Goal: Transaction & Acquisition: Download file/media

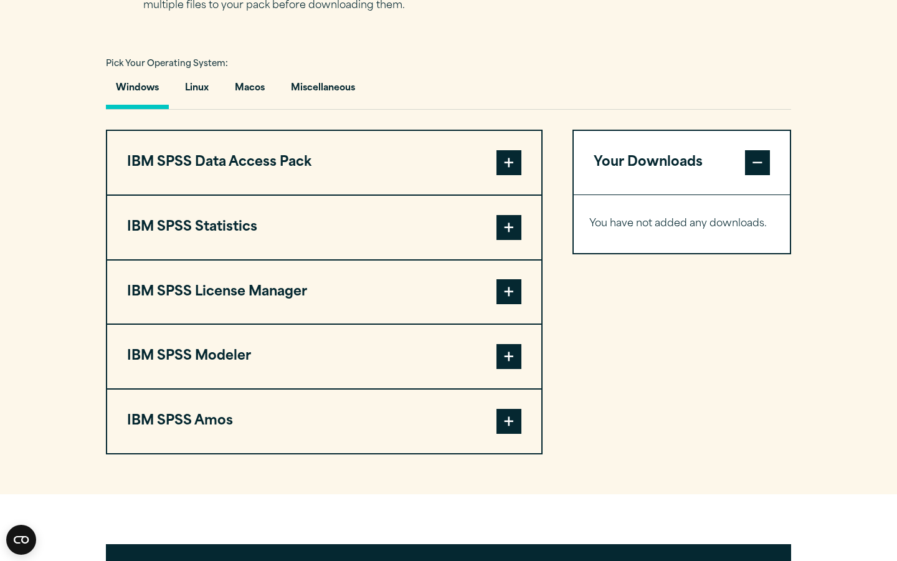
scroll to position [887, 0]
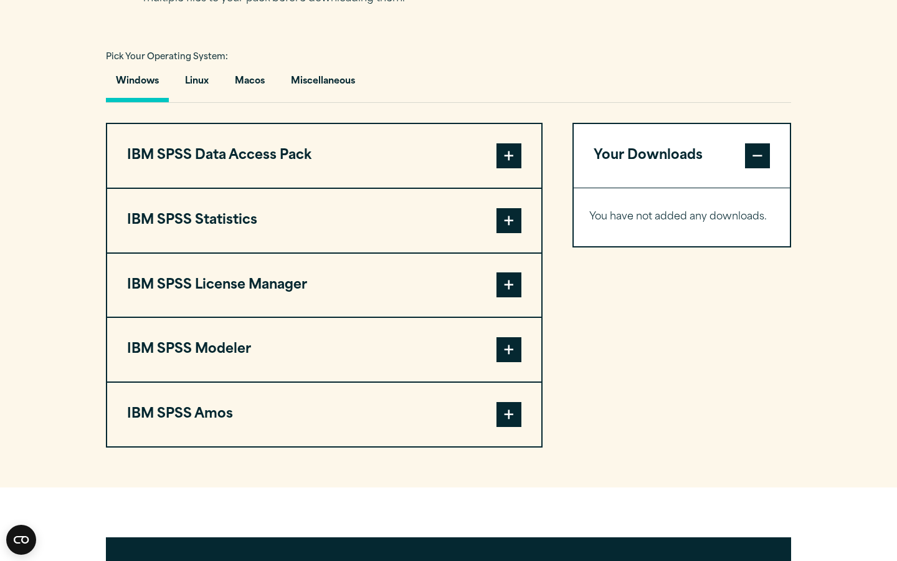
click at [514, 223] on span at bounding box center [509, 220] width 25 height 25
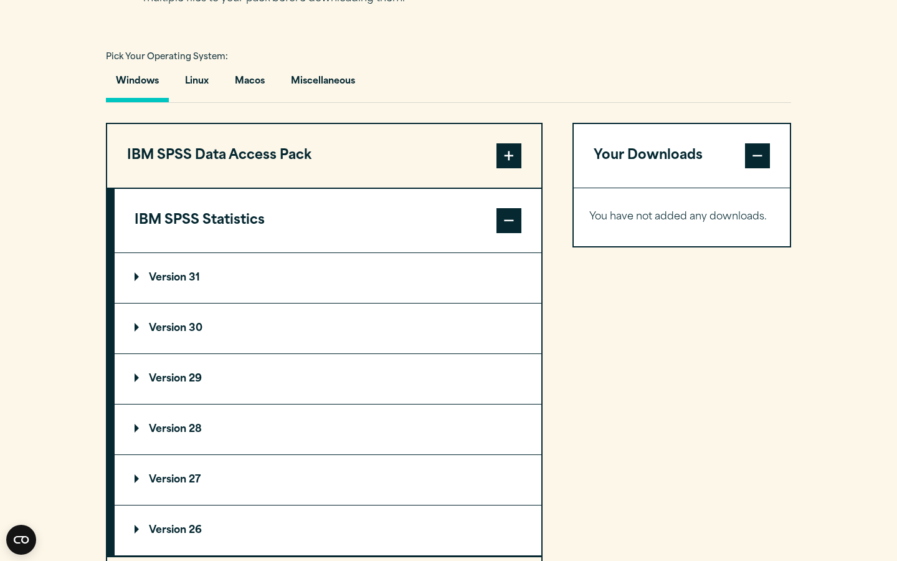
click at [267, 279] on summary "Version 31" at bounding box center [328, 278] width 427 height 50
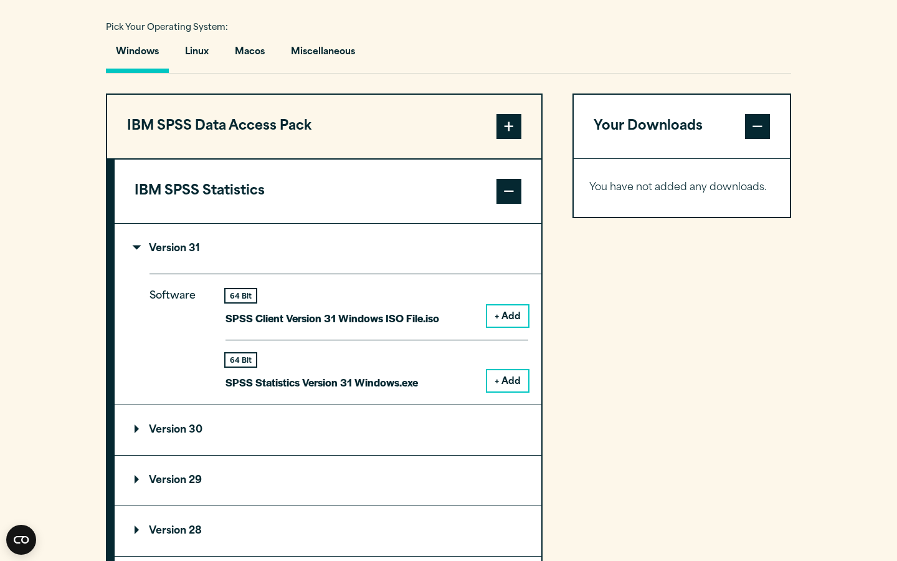
scroll to position [923, 0]
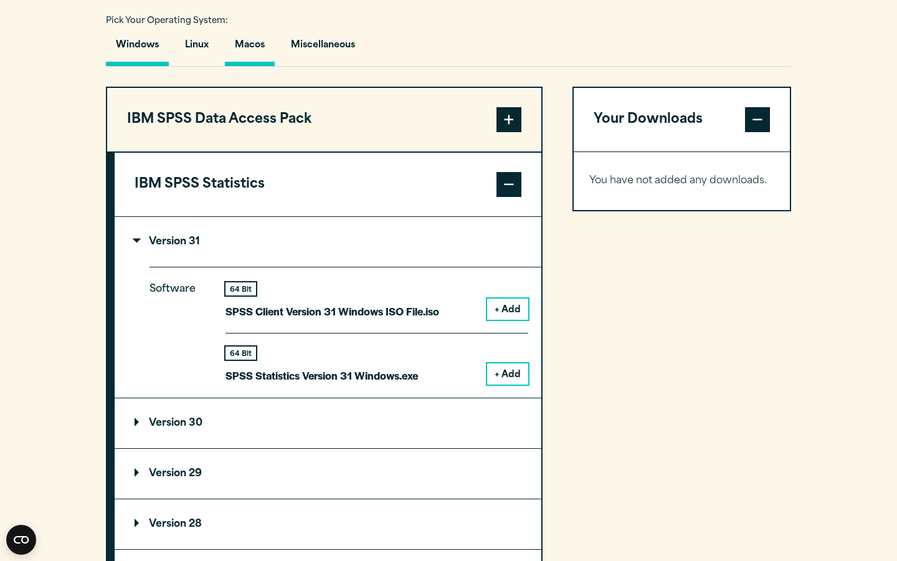
click at [246, 38] on button "Macos" at bounding box center [250, 49] width 50 height 36
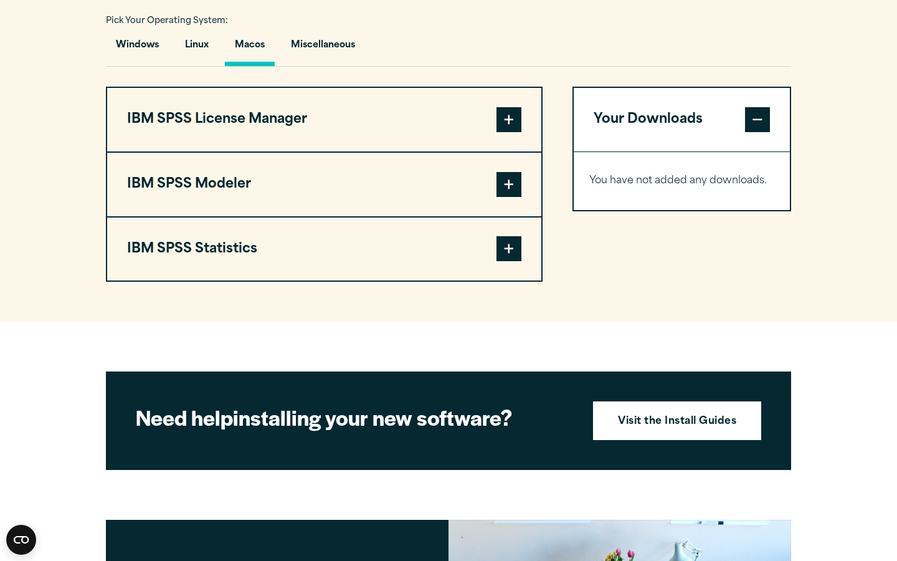
click at [500, 118] on span at bounding box center [509, 119] width 25 height 25
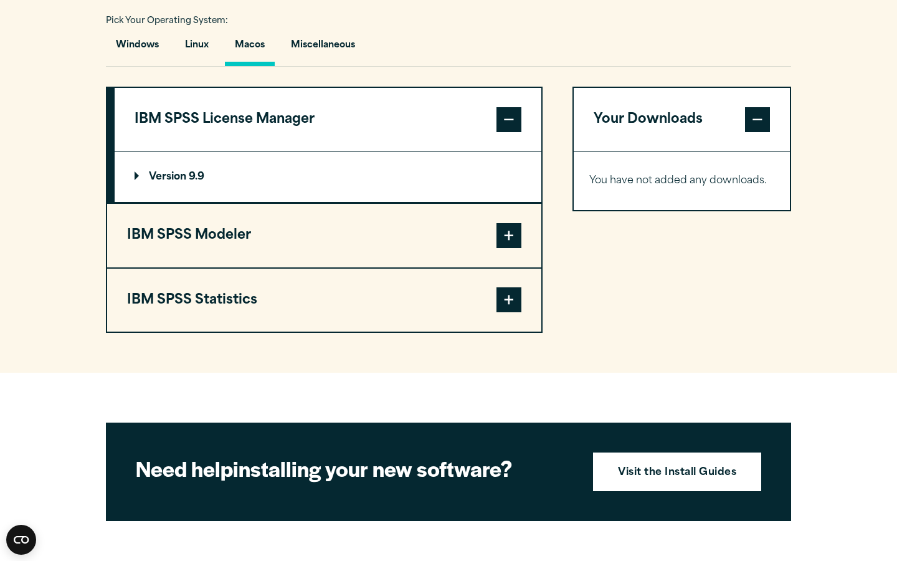
click at [460, 173] on summary "Version 9.9" at bounding box center [328, 177] width 427 height 50
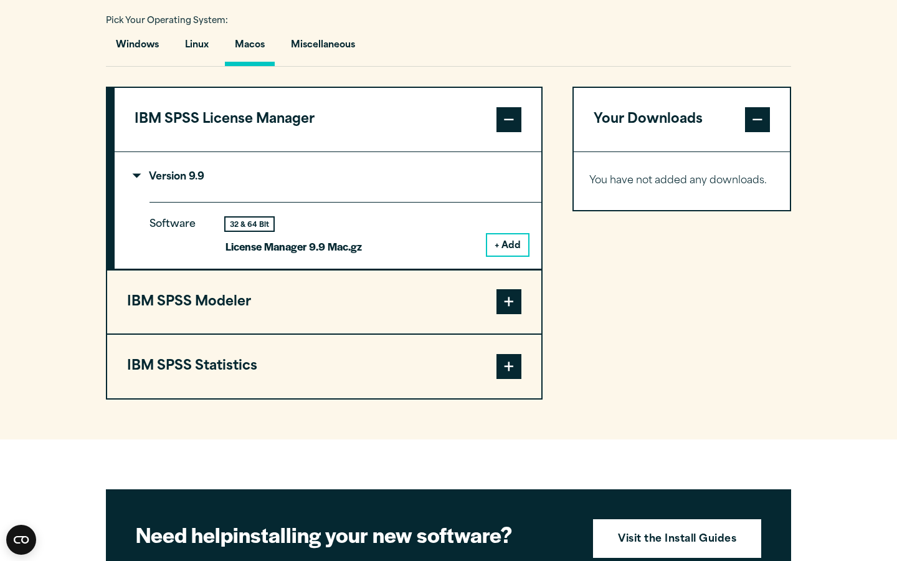
click at [512, 247] on button "+ Add" at bounding box center [507, 244] width 41 height 21
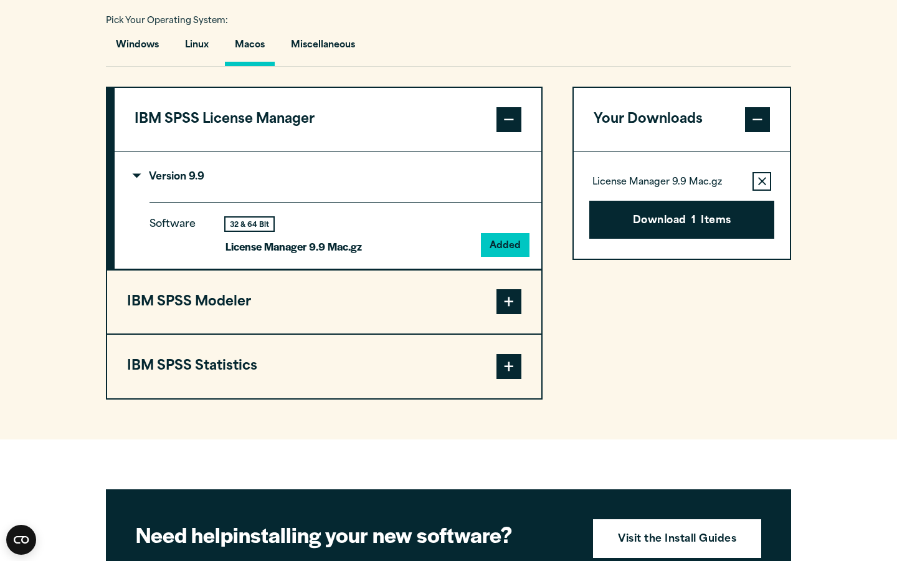
click at [512, 308] on span at bounding box center [509, 301] width 25 height 25
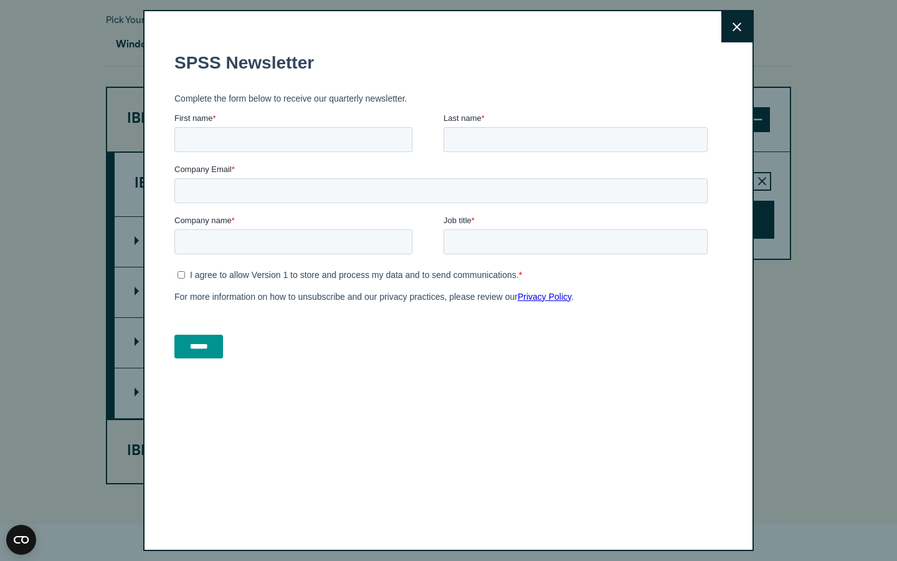
click at [737, 42] on button "Close" at bounding box center [737, 26] width 31 height 31
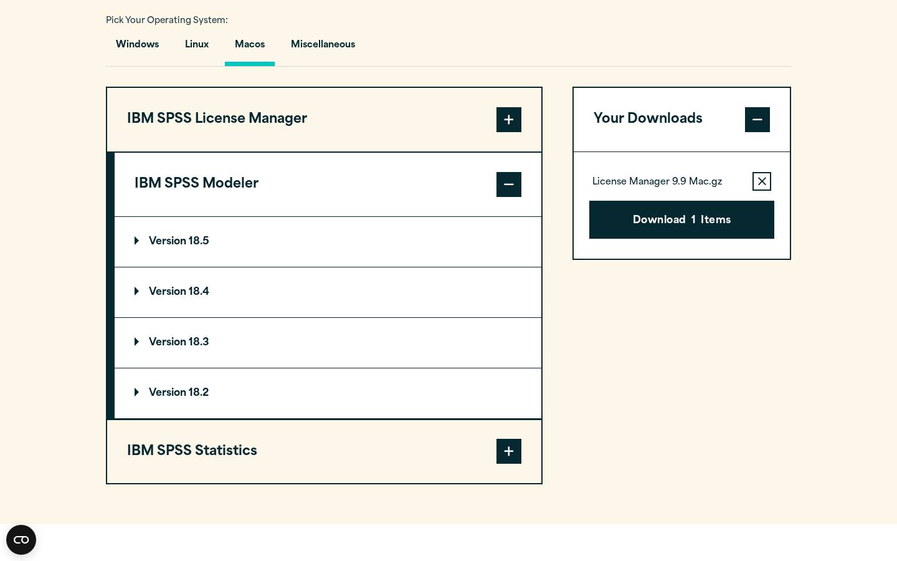
click at [274, 242] on summary "Version 18.5" at bounding box center [328, 242] width 427 height 50
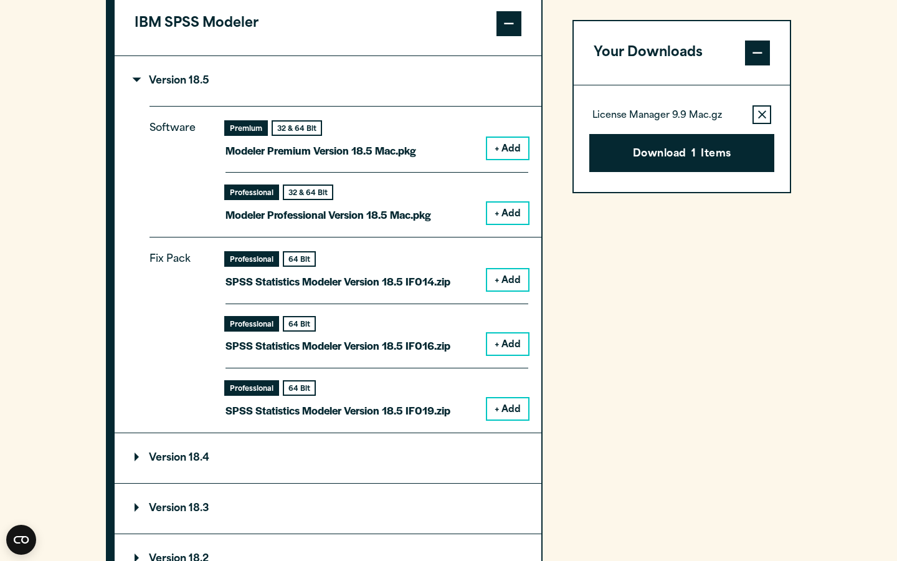
scroll to position [1083, 0]
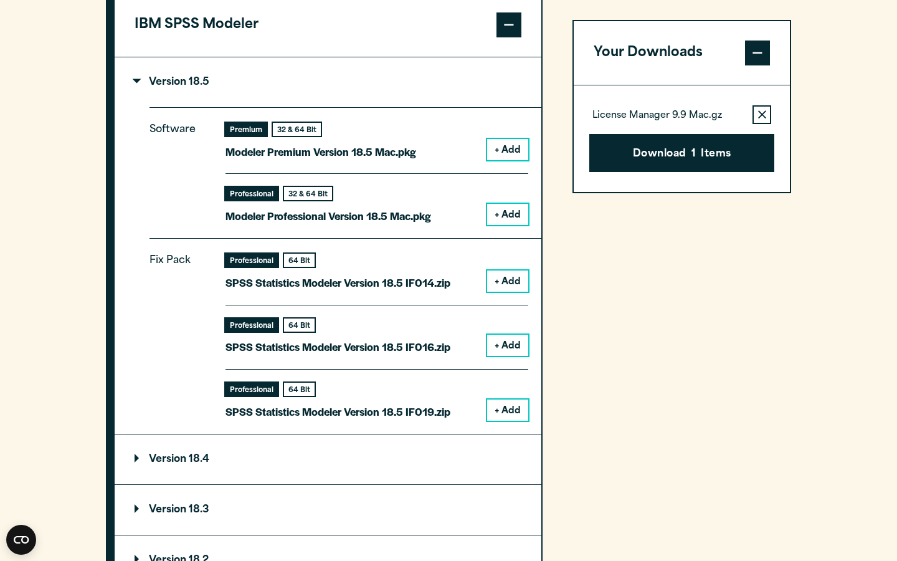
click at [502, 140] on button "+ Add" at bounding box center [507, 149] width 41 height 21
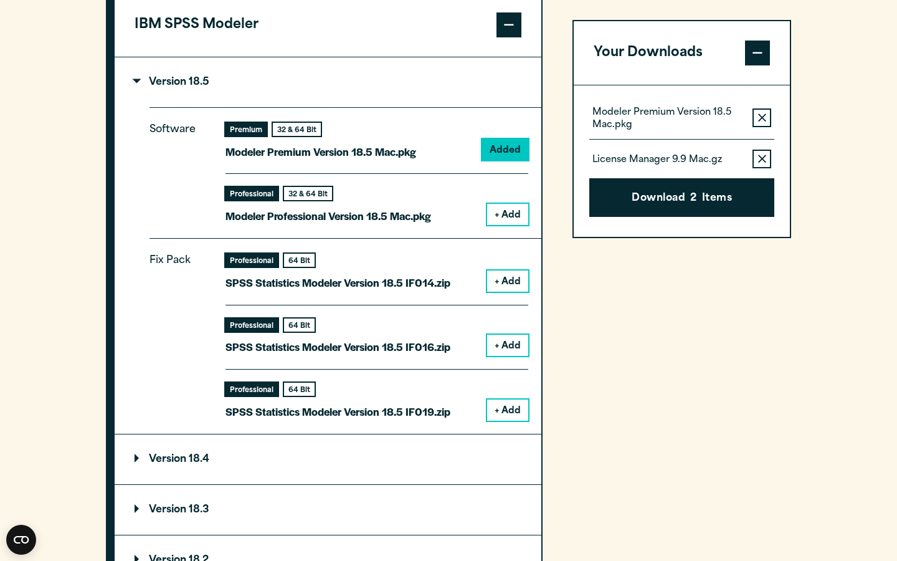
click at [500, 211] on button "+ Add" at bounding box center [507, 214] width 41 height 21
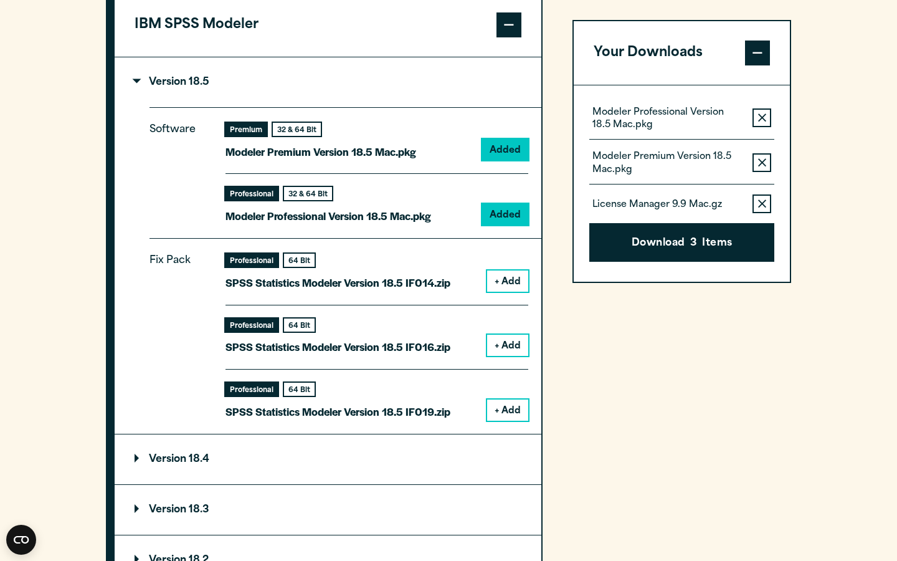
click at [499, 280] on button "+ Add" at bounding box center [507, 280] width 41 height 21
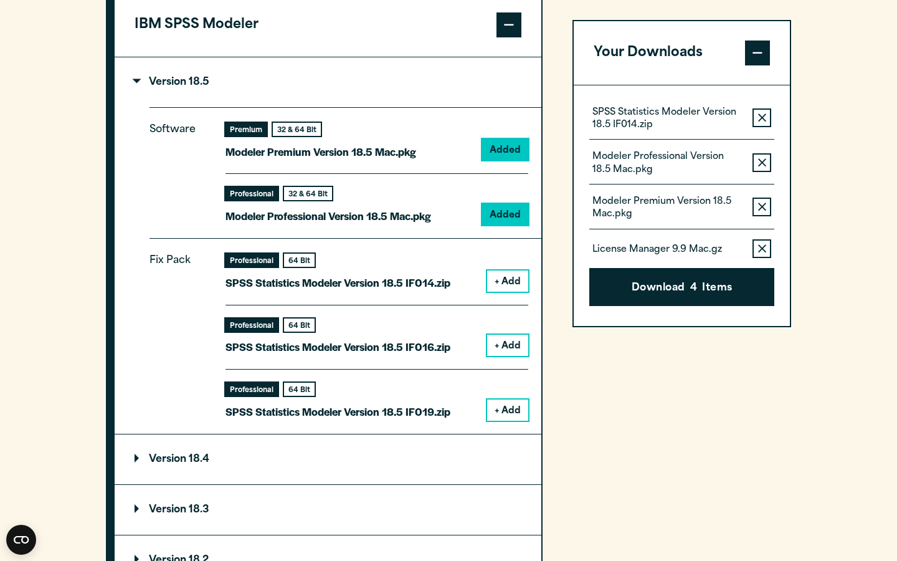
click at [506, 342] on button "+ Add" at bounding box center [507, 345] width 41 height 21
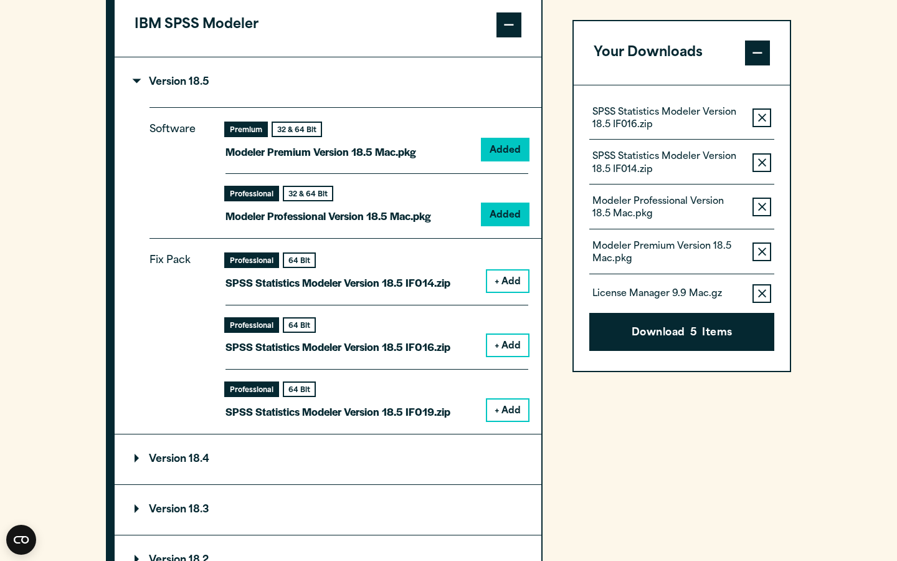
click at [508, 409] on button "+ Add" at bounding box center [507, 409] width 41 height 21
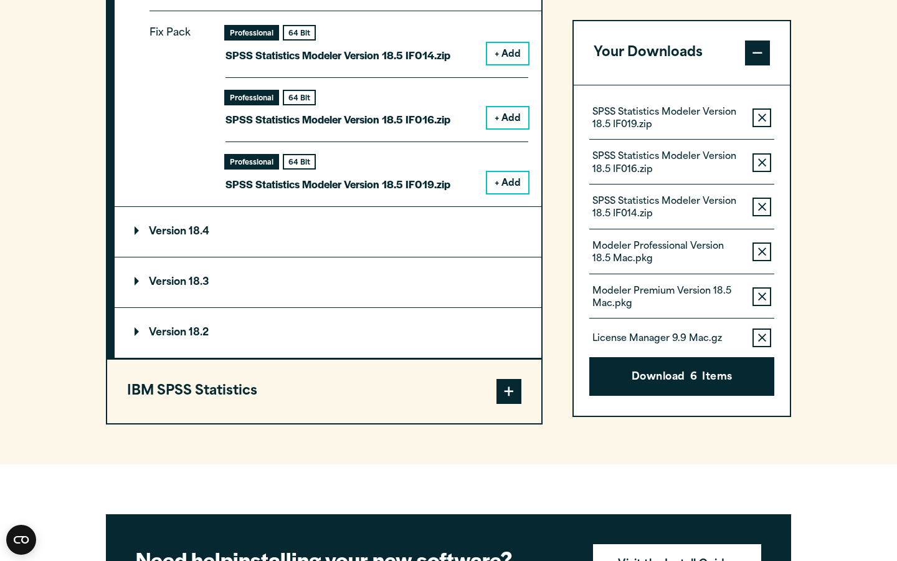
scroll to position [1330, 0]
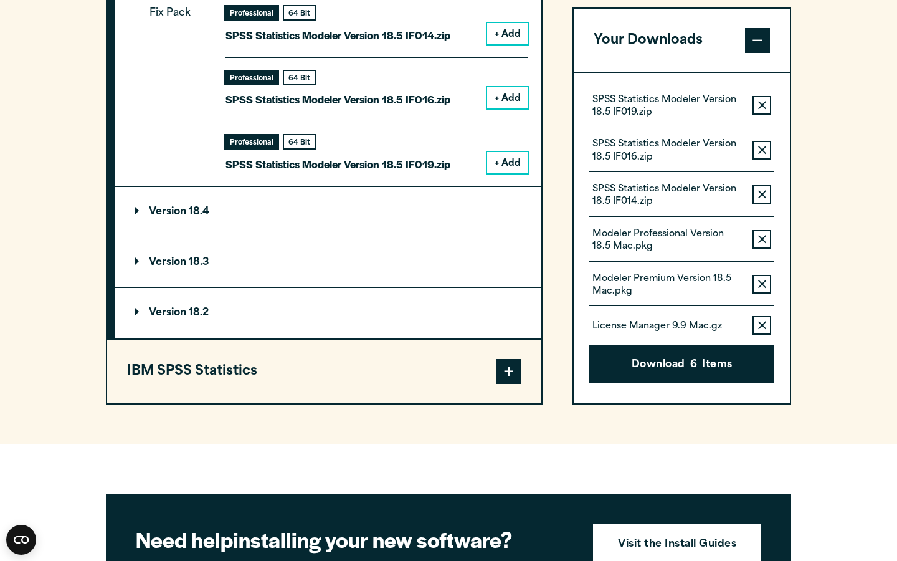
click at [484, 358] on button "IBM SPSS Statistics" at bounding box center [324, 372] width 434 height 64
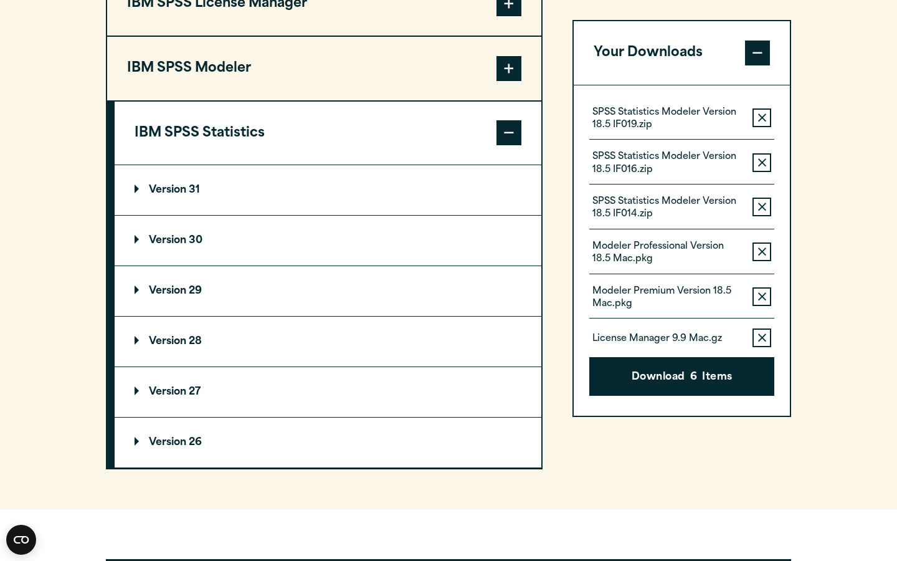
scroll to position [1011, 0]
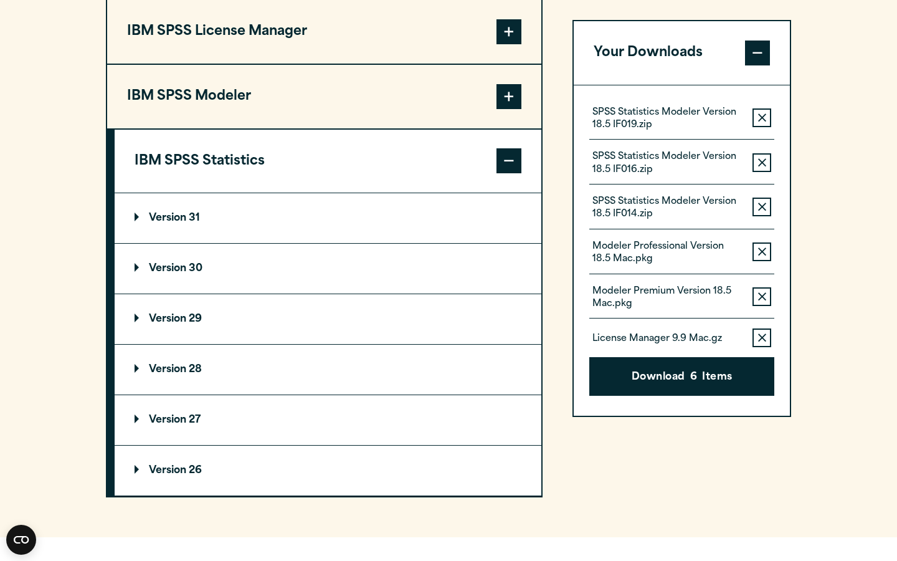
click at [388, 218] on summary "Version 31" at bounding box center [328, 218] width 427 height 50
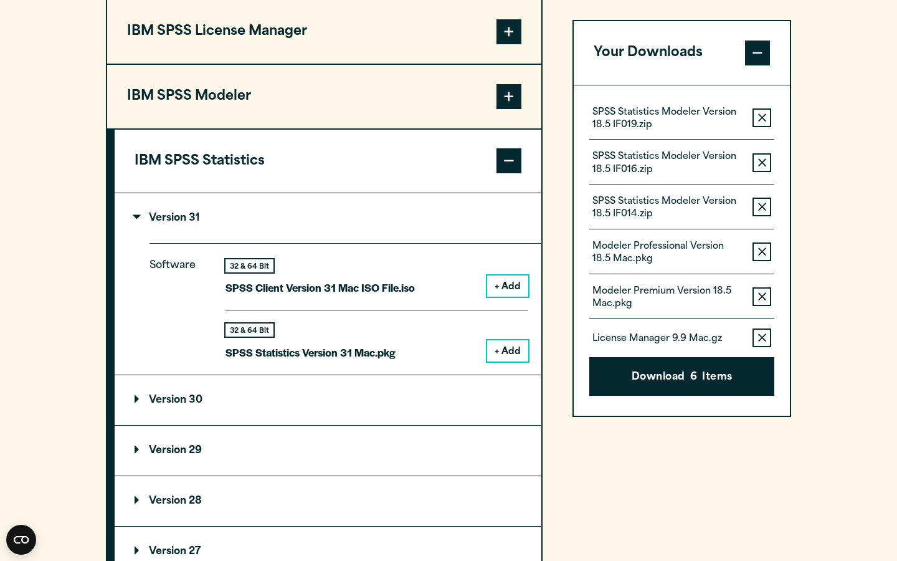
click at [505, 284] on button "+ Add" at bounding box center [507, 285] width 41 height 21
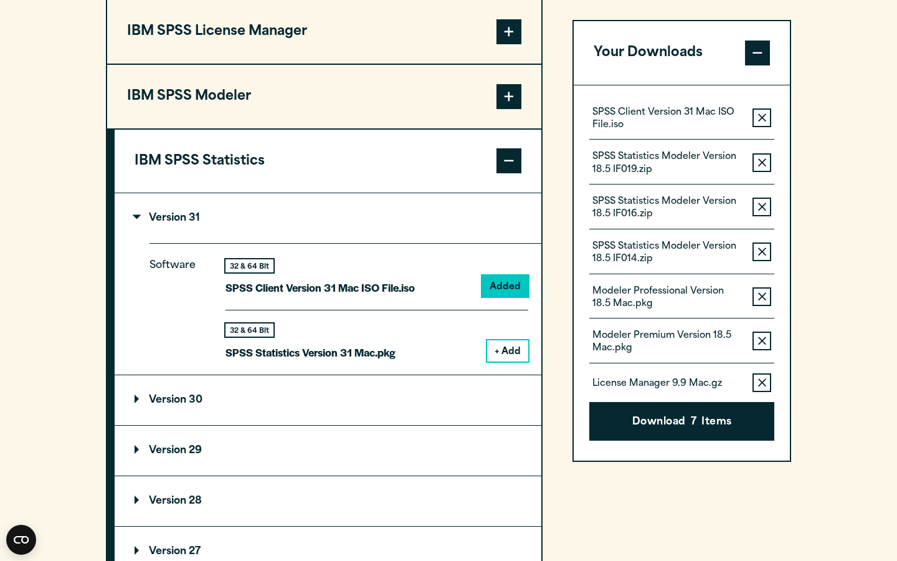
click at [504, 347] on button "+ Add" at bounding box center [507, 350] width 41 height 21
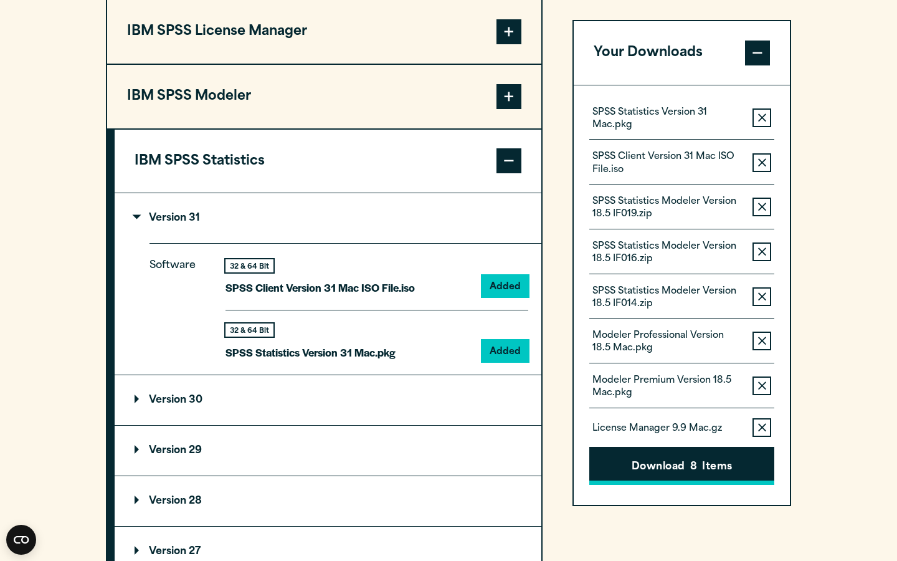
click at [667, 459] on button "Download 8 Items" at bounding box center [682, 466] width 185 height 39
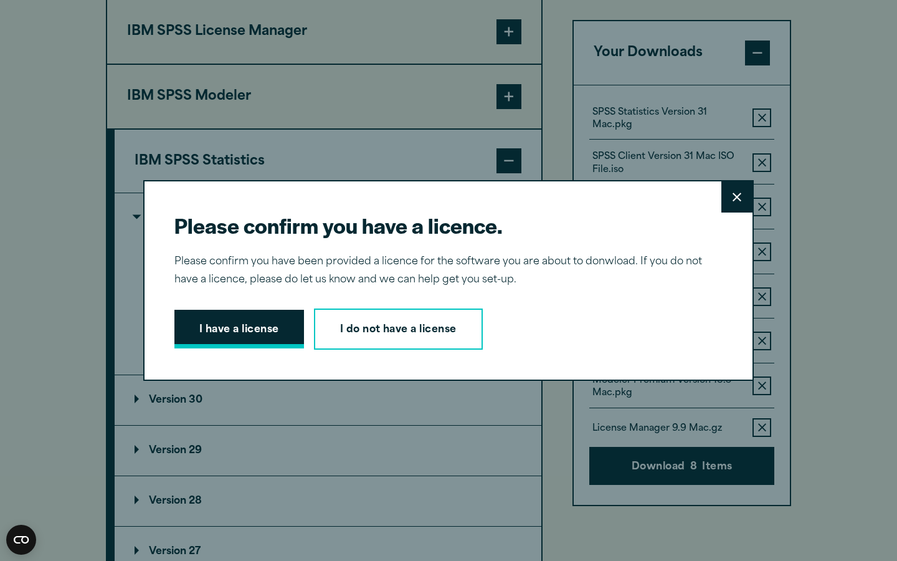
click at [259, 326] on button "I have a license" at bounding box center [240, 329] width 130 height 39
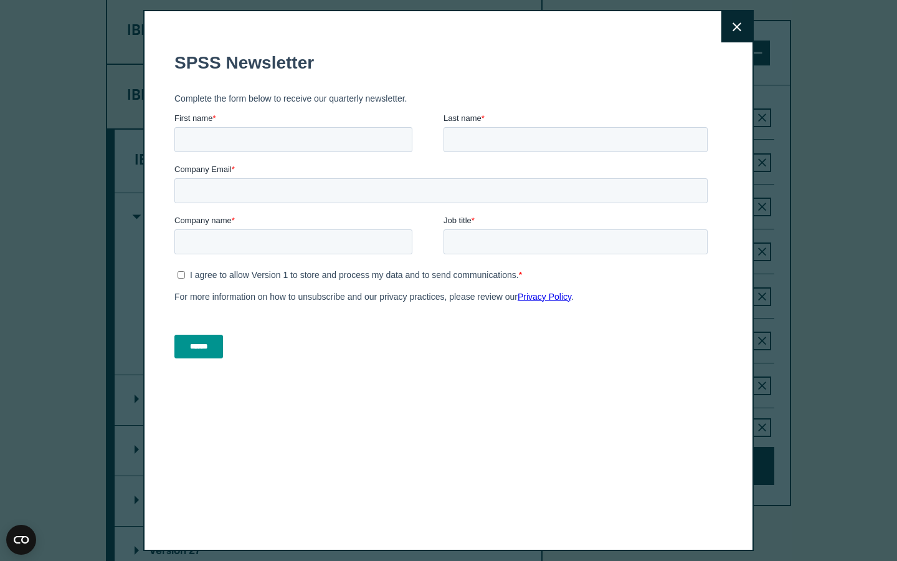
click at [738, 19] on button "Close" at bounding box center [737, 26] width 31 height 31
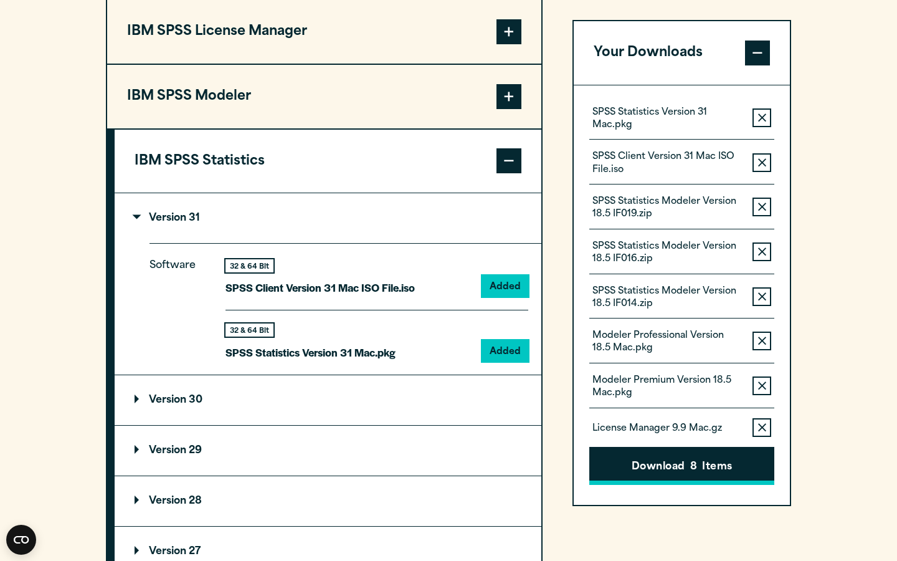
click at [674, 469] on button "Download 8 Items" at bounding box center [682, 466] width 185 height 39
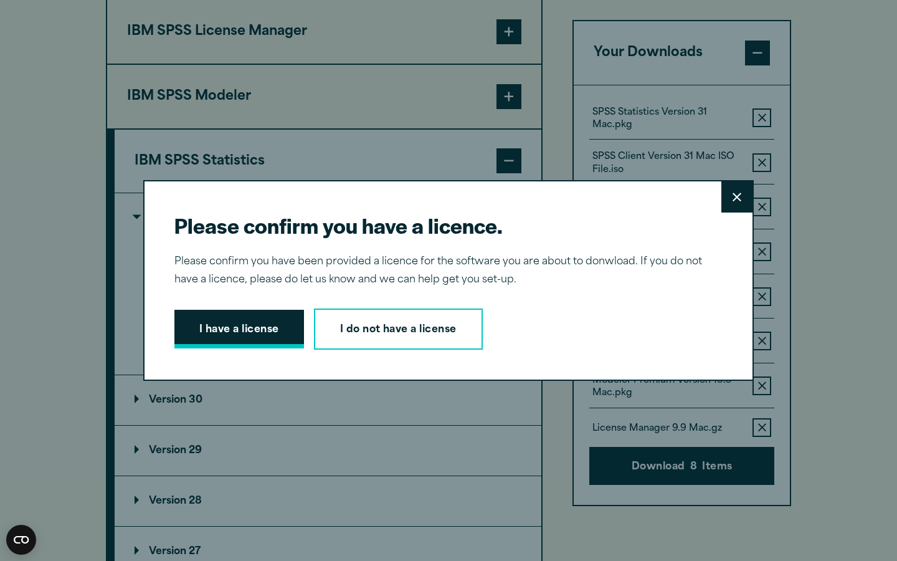
click at [277, 329] on button "I have a license" at bounding box center [240, 329] width 130 height 39
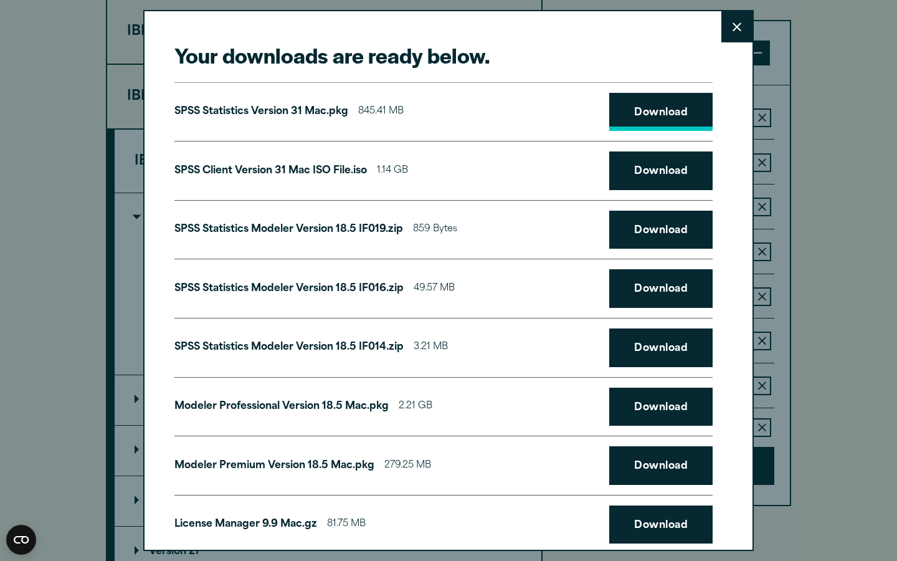
click at [669, 110] on link "Download" at bounding box center [661, 112] width 103 height 39
click at [666, 166] on link "Download" at bounding box center [661, 170] width 103 height 39
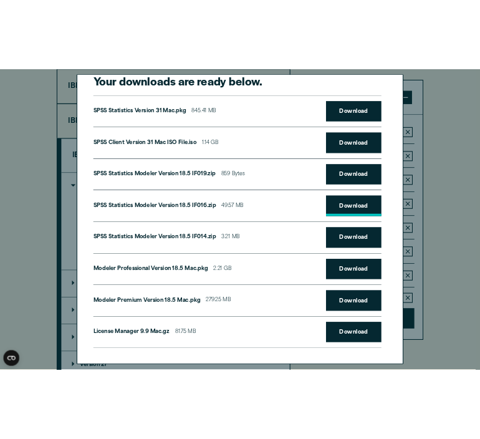
scroll to position [32, 0]
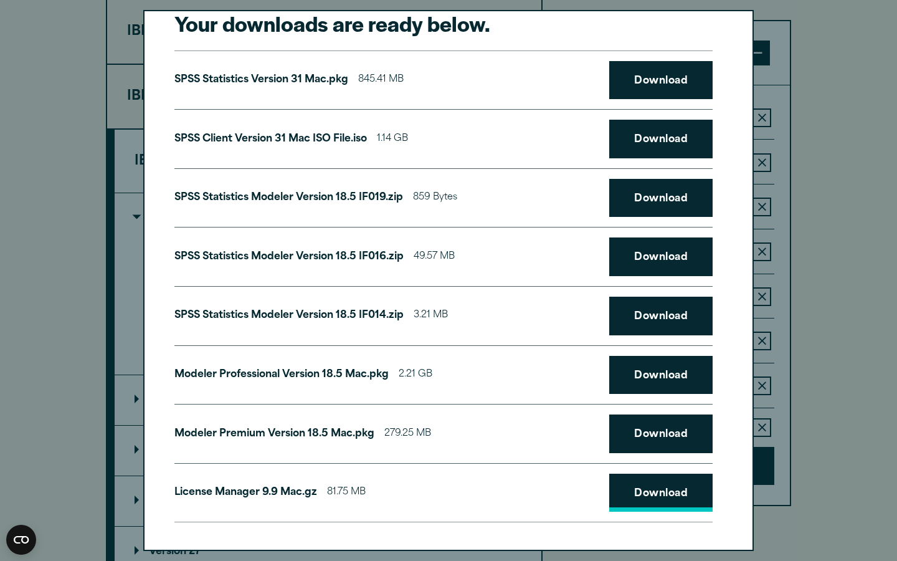
click at [641, 498] on link "Download" at bounding box center [661, 493] width 103 height 39
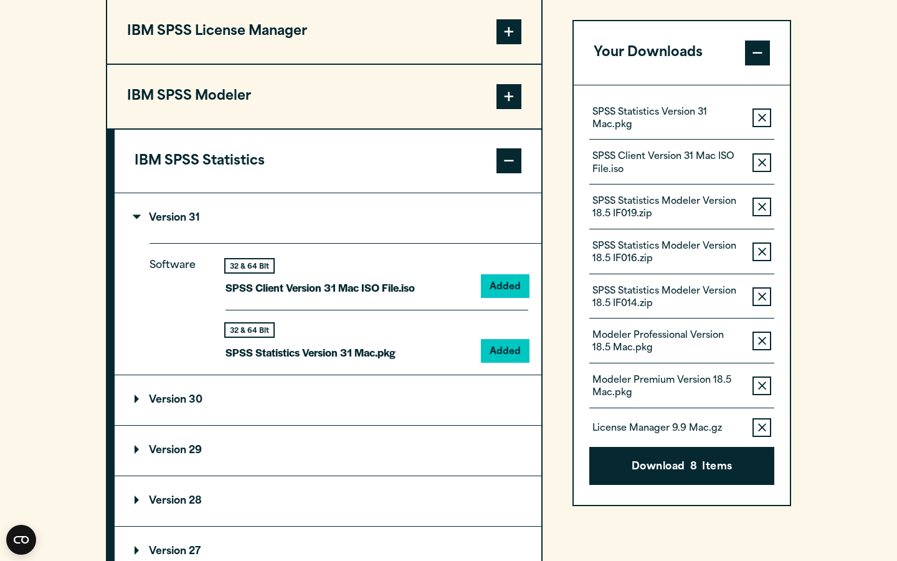
click at [810, 79] on div "Your downloads are ready below. Close SPSS Statistics Version 31 Mac.pkg 845.41…" at bounding box center [448, 280] width 897 height 561
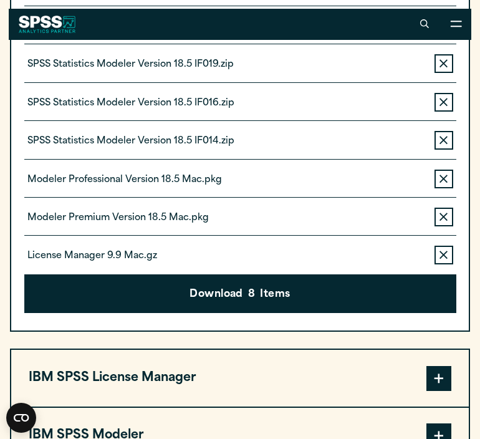
scroll to position [1011, 0]
